Goal: Task Accomplishment & Management: Manage account settings

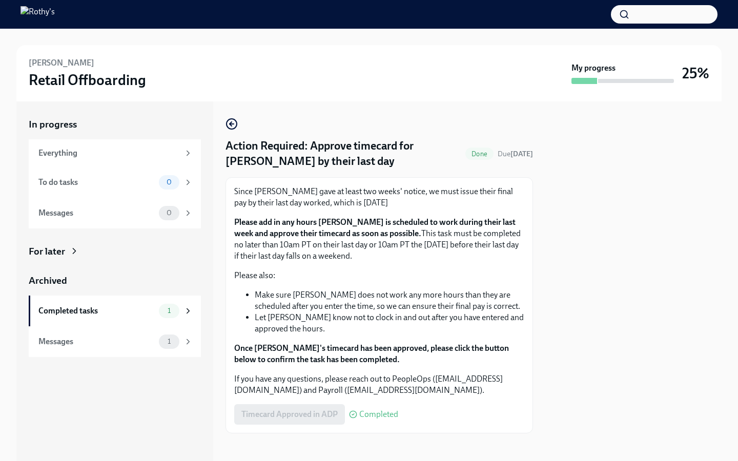
scroll to position [5, 0]
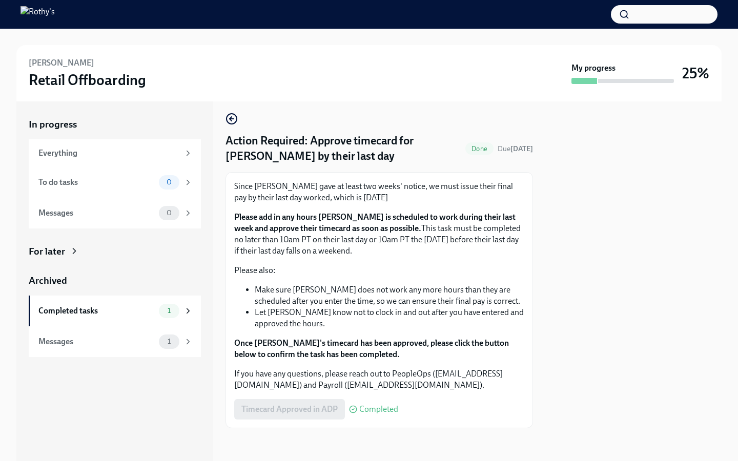
click at [377, 408] on span "Completed" at bounding box center [378, 410] width 39 height 8
click at [159, 319] on div "Completed tasks 1" at bounding box center [115, 311] width 172 height 31
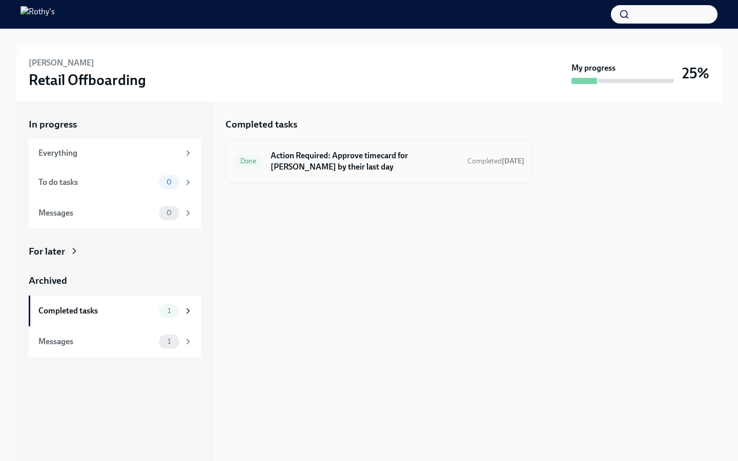
click at [253, 162] on span "Done" at bounding box center [248, 161] width 28 height 8
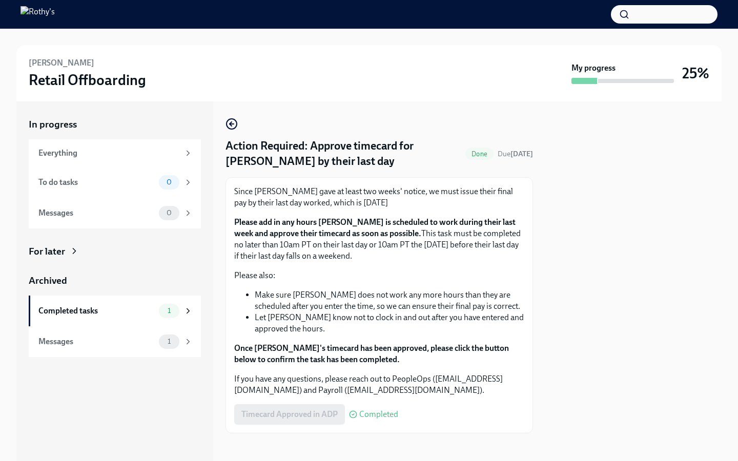
scroll to position [5, 0]
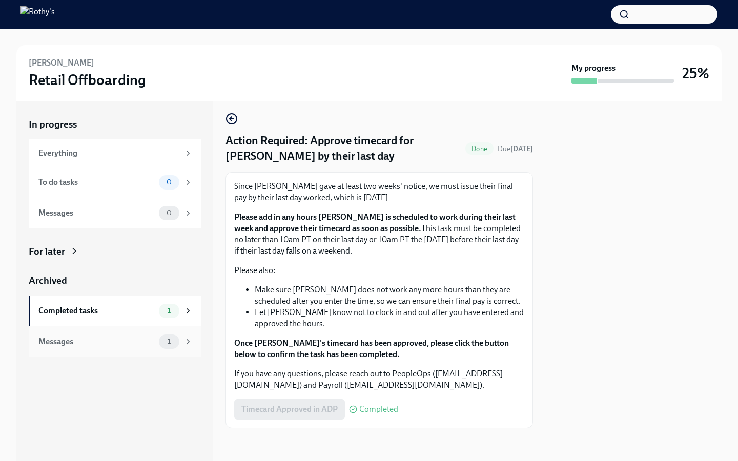
click at [169, 341] on span "1" at bounding box center [169, 342] width 15 height 8
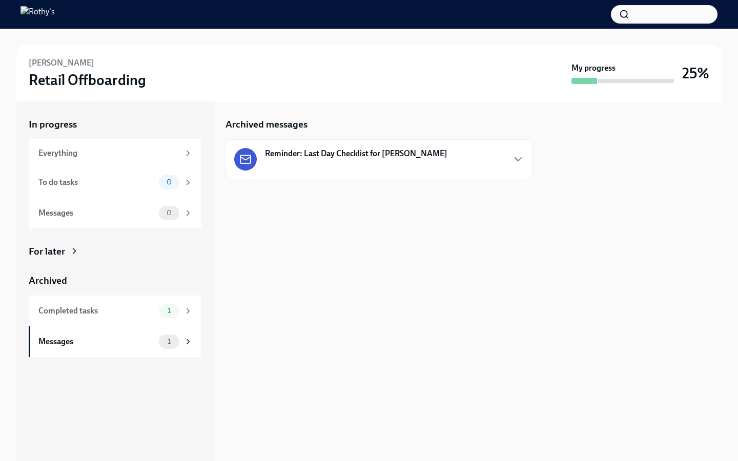
click at [319, 156] on strong "Reminder: Last Day Checklist for [PERSON_NAME]" at bounding box center [356, 153] width 183 height 11
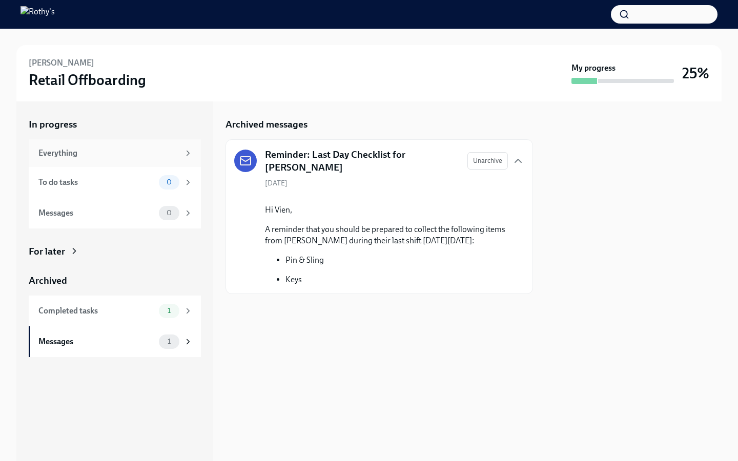
click at [78, 155] on div "Everything" at bounding box center [108, 153] width 141 height 11
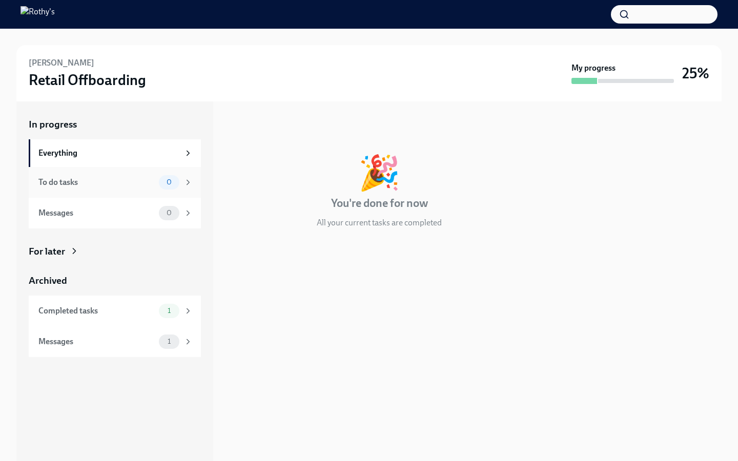
click at [75, 181] on div "To do tasks" at bounding box center [96, 182] width 116 height 11
click at [78, 215] on div "Messages" at bounding box center [96, 213] width 116 height 11
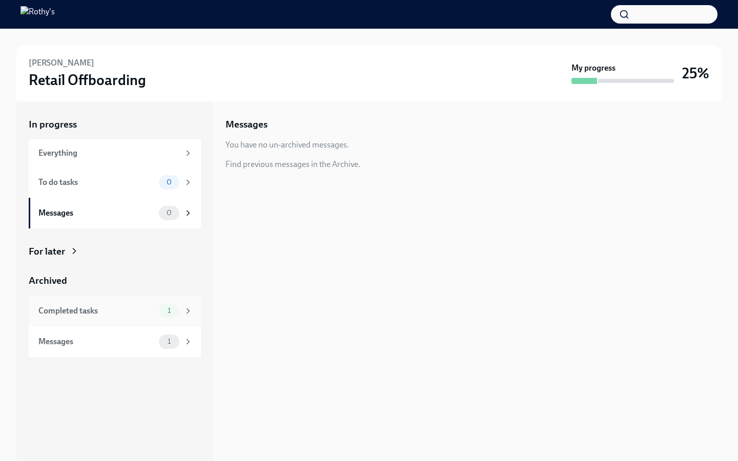
click at [152, 314] on div "Completed tasks" at bounding box center [96, 311] width 116 height 11
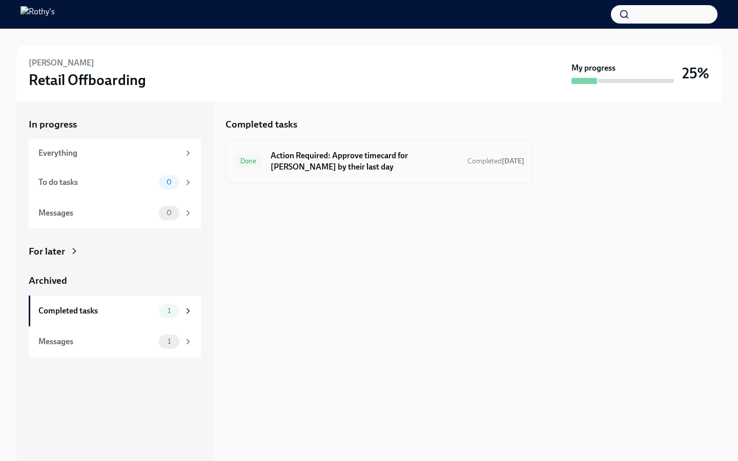
click at [251, 163] on span "Done" at bounding box center [248, 161] width 28 height 8
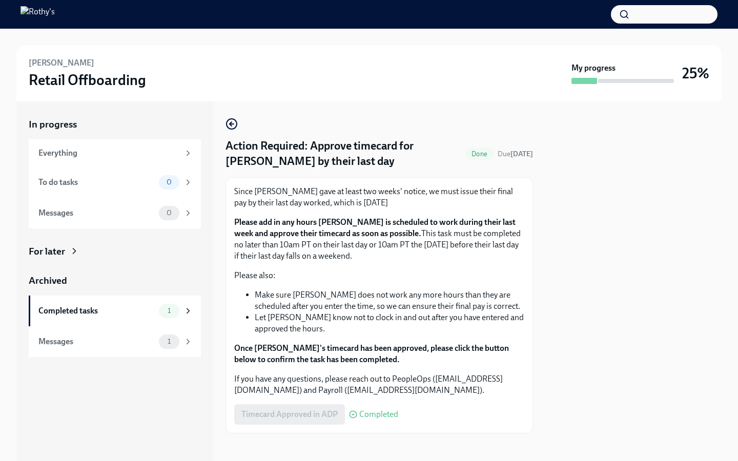
click at [494, 154] on span "Done" at bounding box center [480, 154] width 28 height 8
click at [494, 159] on div "Done" at bounding box center [480, 154] width 28 height 12
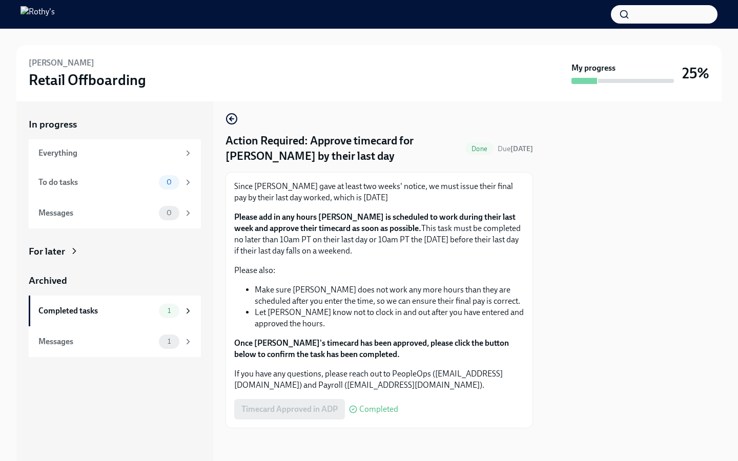
click at [376, 409] on span "Completed" at bounding box center [378, 410] width 39 height 8
click at [231, 119] on icon "button" at bounding box center [232, 119] width 4 height 0
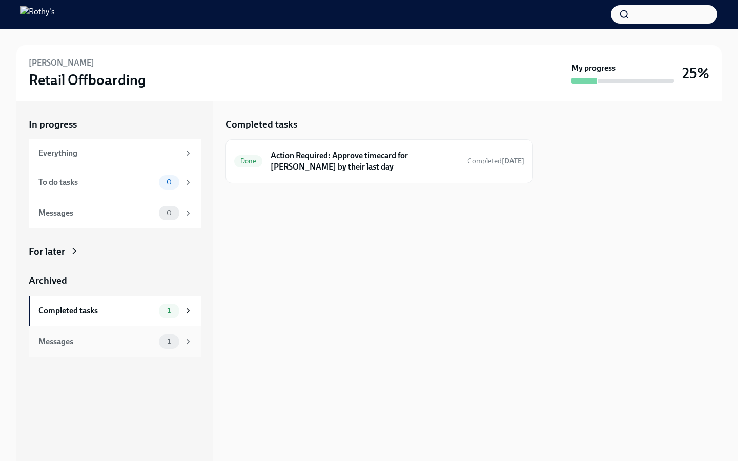
click at [174, 343] on span "1" at bounding box center [169, 342] width 15 height 8
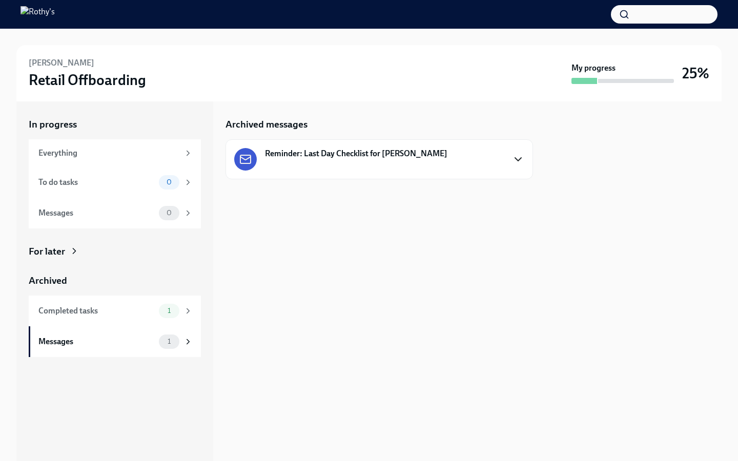
click at [519, 158] on icon "button" at bounding box center [518, 159] width 12 height 12
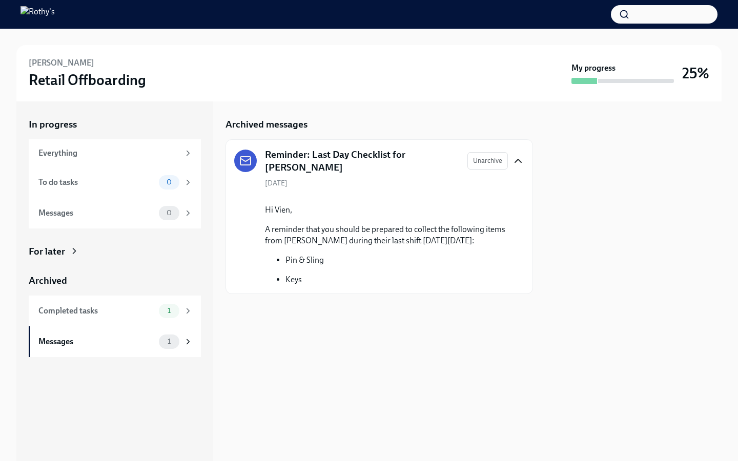
click at [579, 127] on div at bounding box center [634, 282] width 176 height 360
